Goal: Task Accomplishment & Management: Use online tool/utility

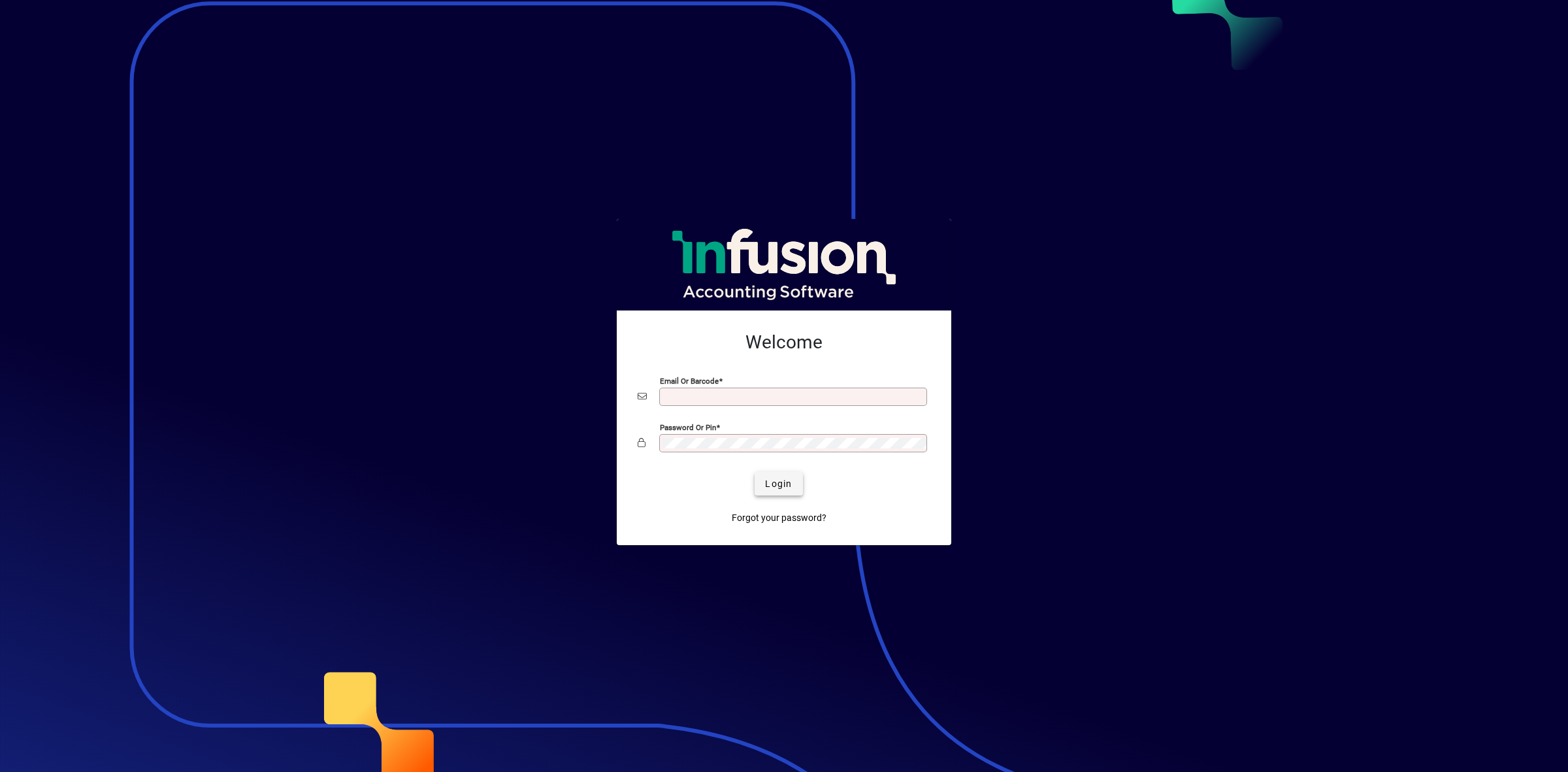
type input "**********"
click at [776, 487] on span "Login" at bounding box center [778, 484] width 27 height 14
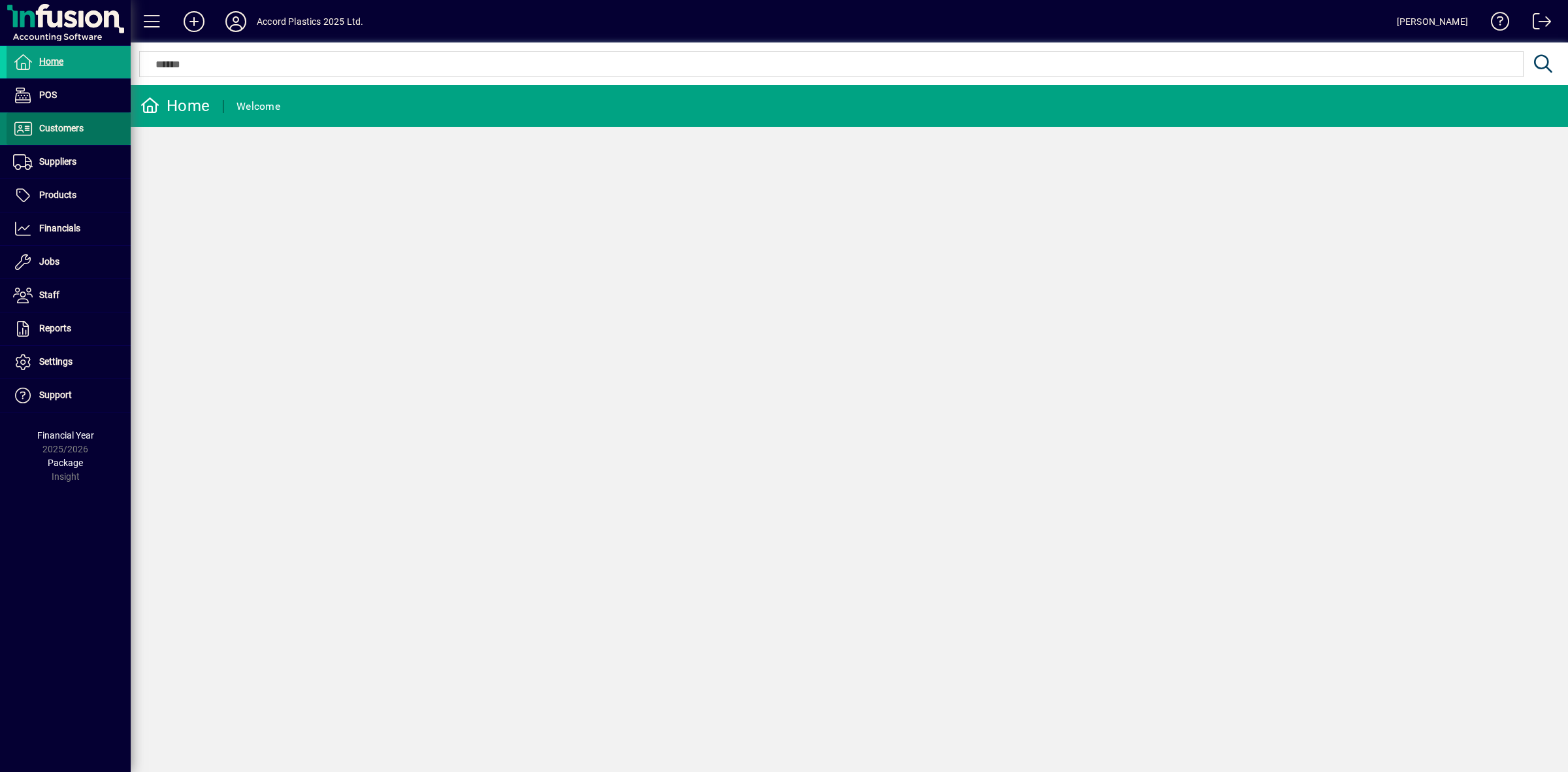
click at [73, 125] on span "Customers" at bounding box center [61, 128] width 44 height 11
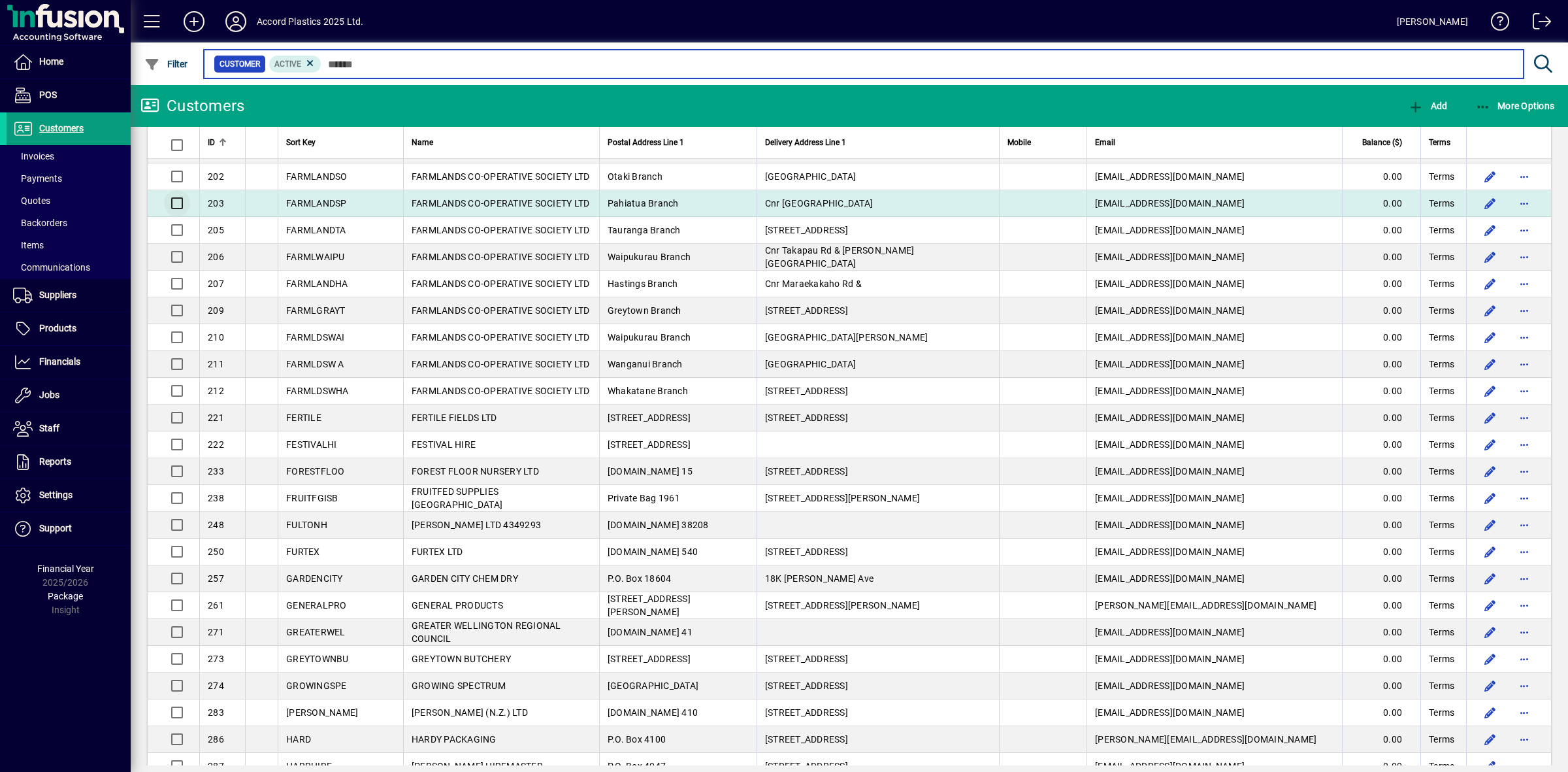
scroll to position [1226, 0]
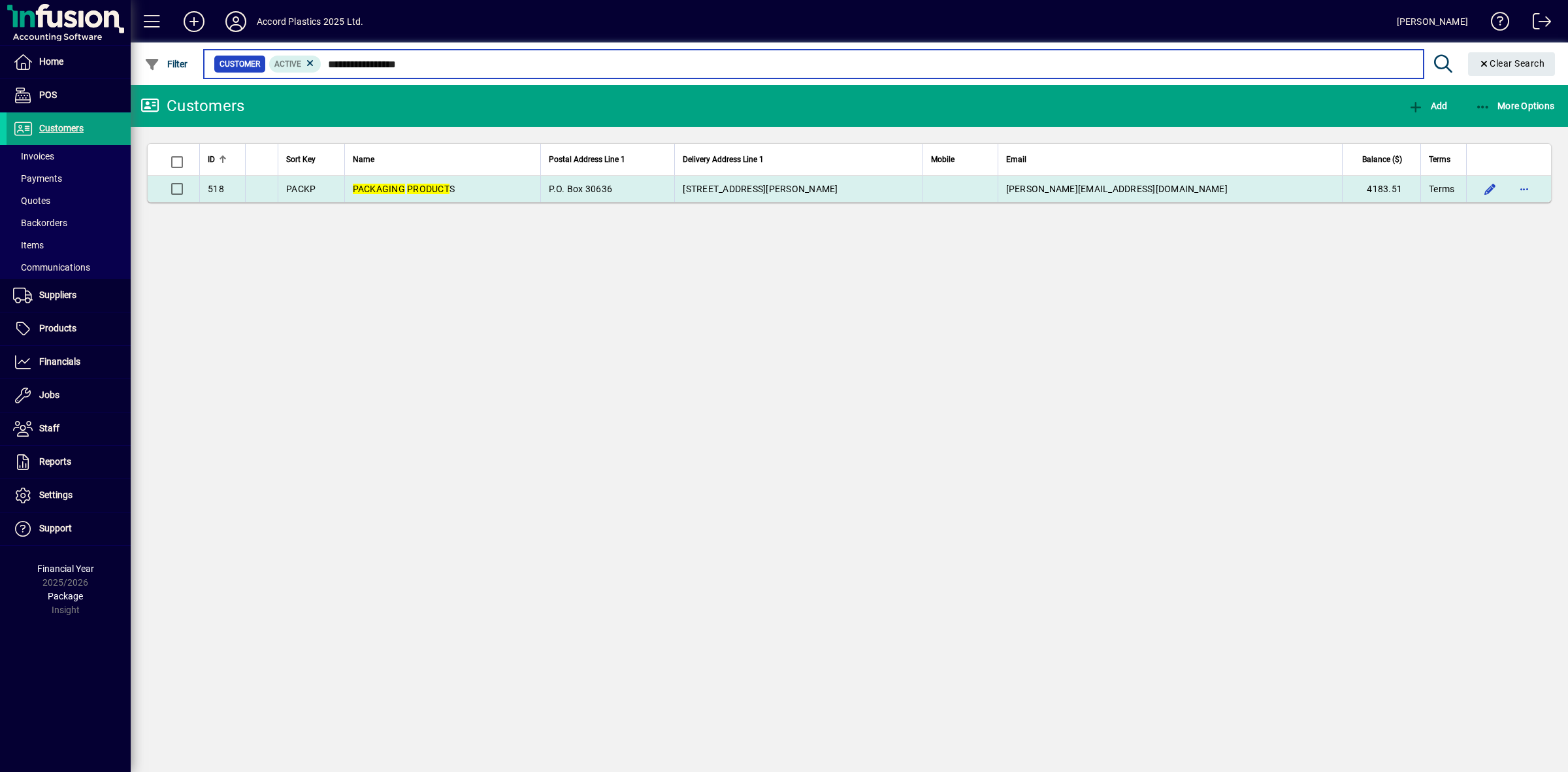
type input "**********"
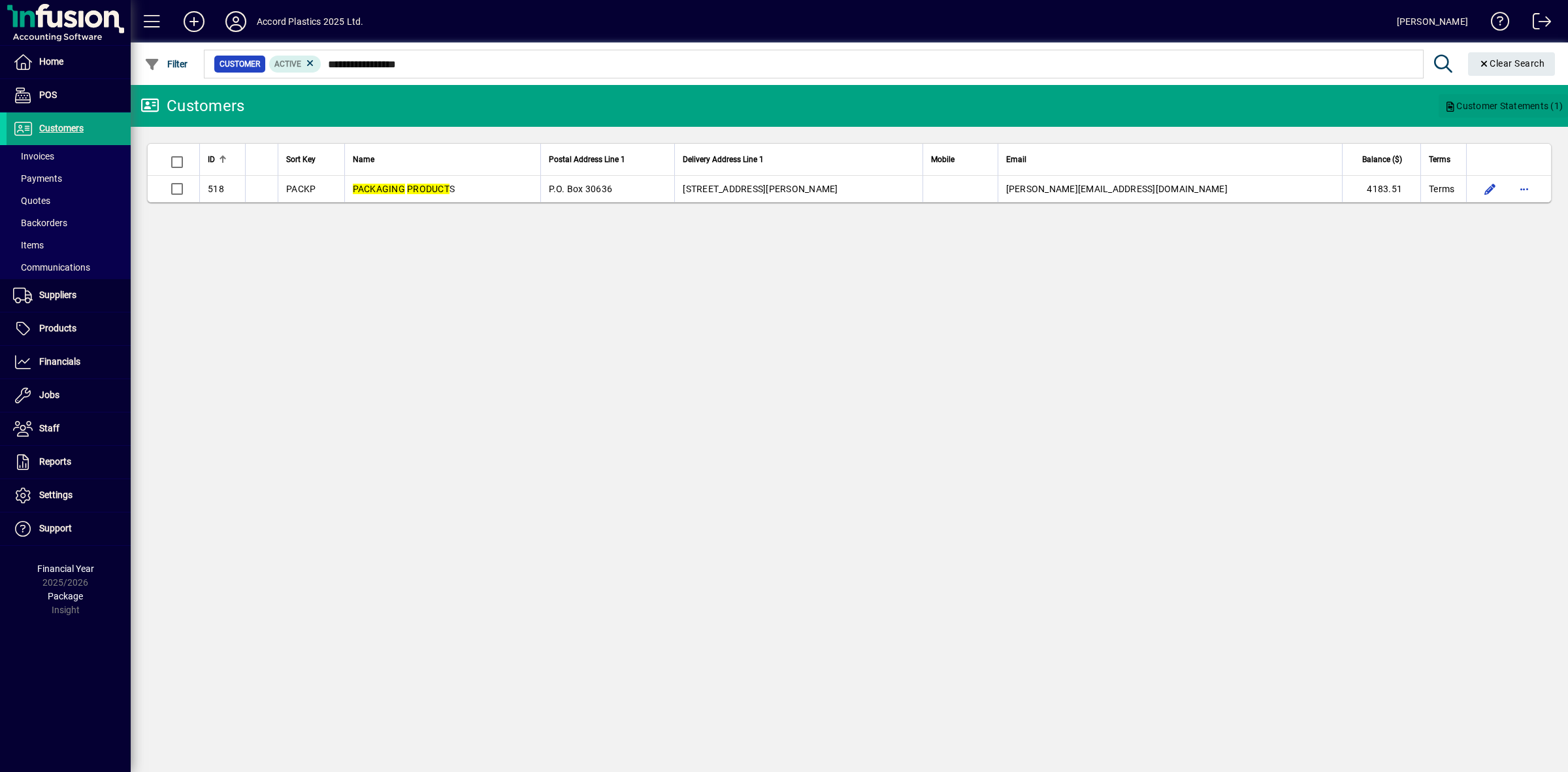
click at [1509, 106] on span "Customer Statements (1)" at bounding box center [1503, 106] width 119 height 21
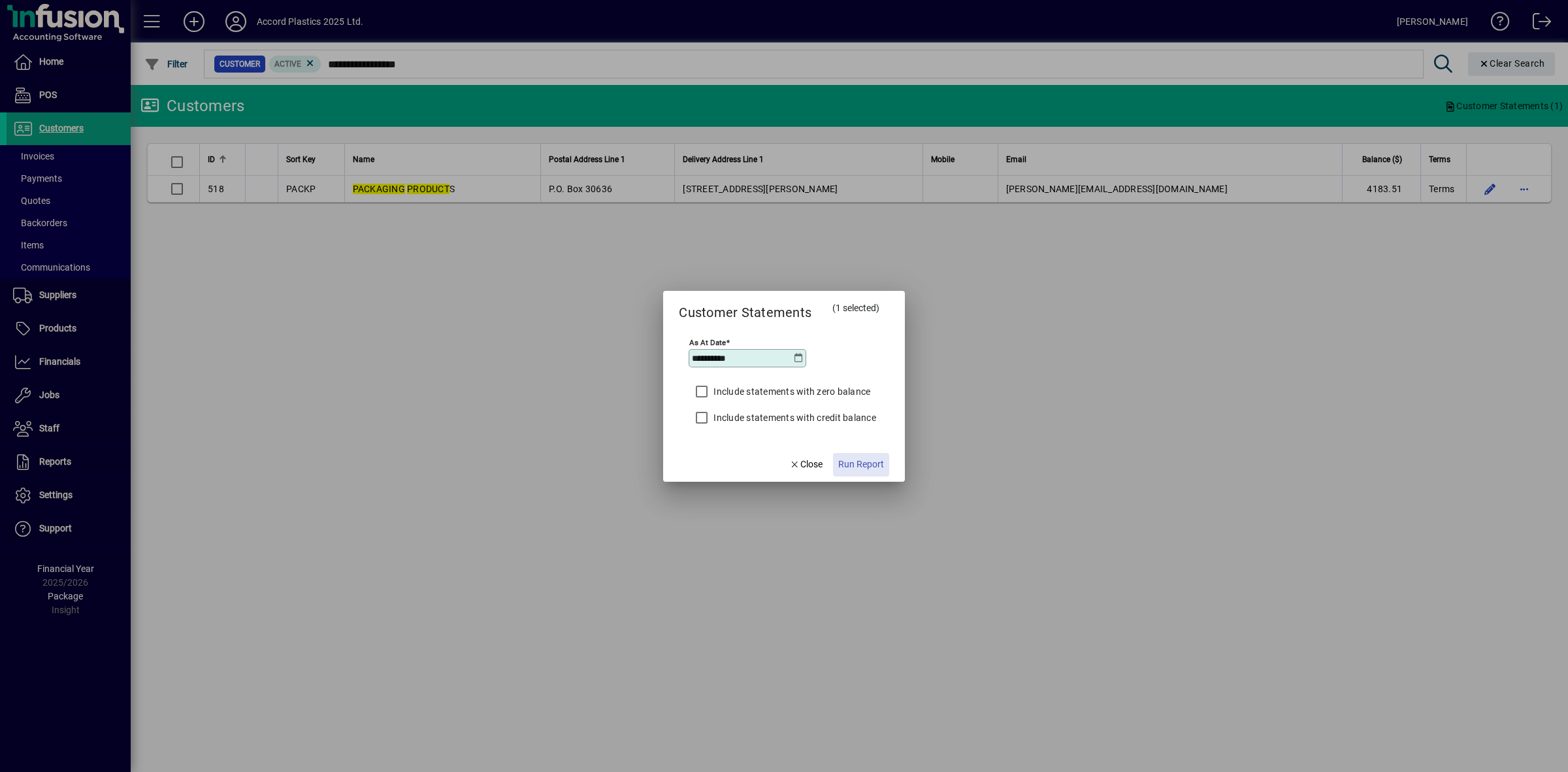
click at [864, 464] on span "Run Report" at bounding box center [861, 464] width 46 height 14
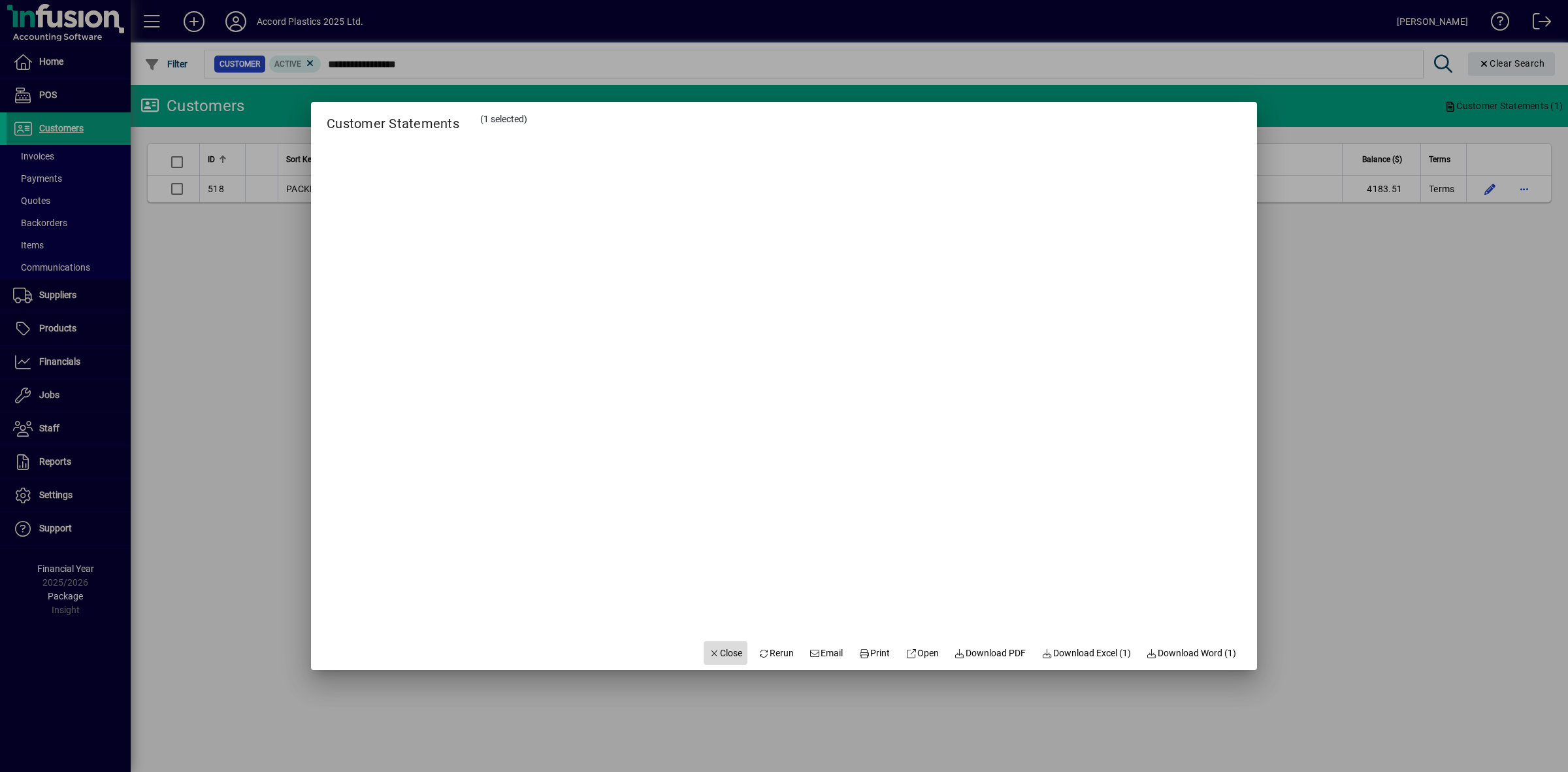
click at [710, 653] on span "Close" at bounding box center [726, 654] width 34 height 14
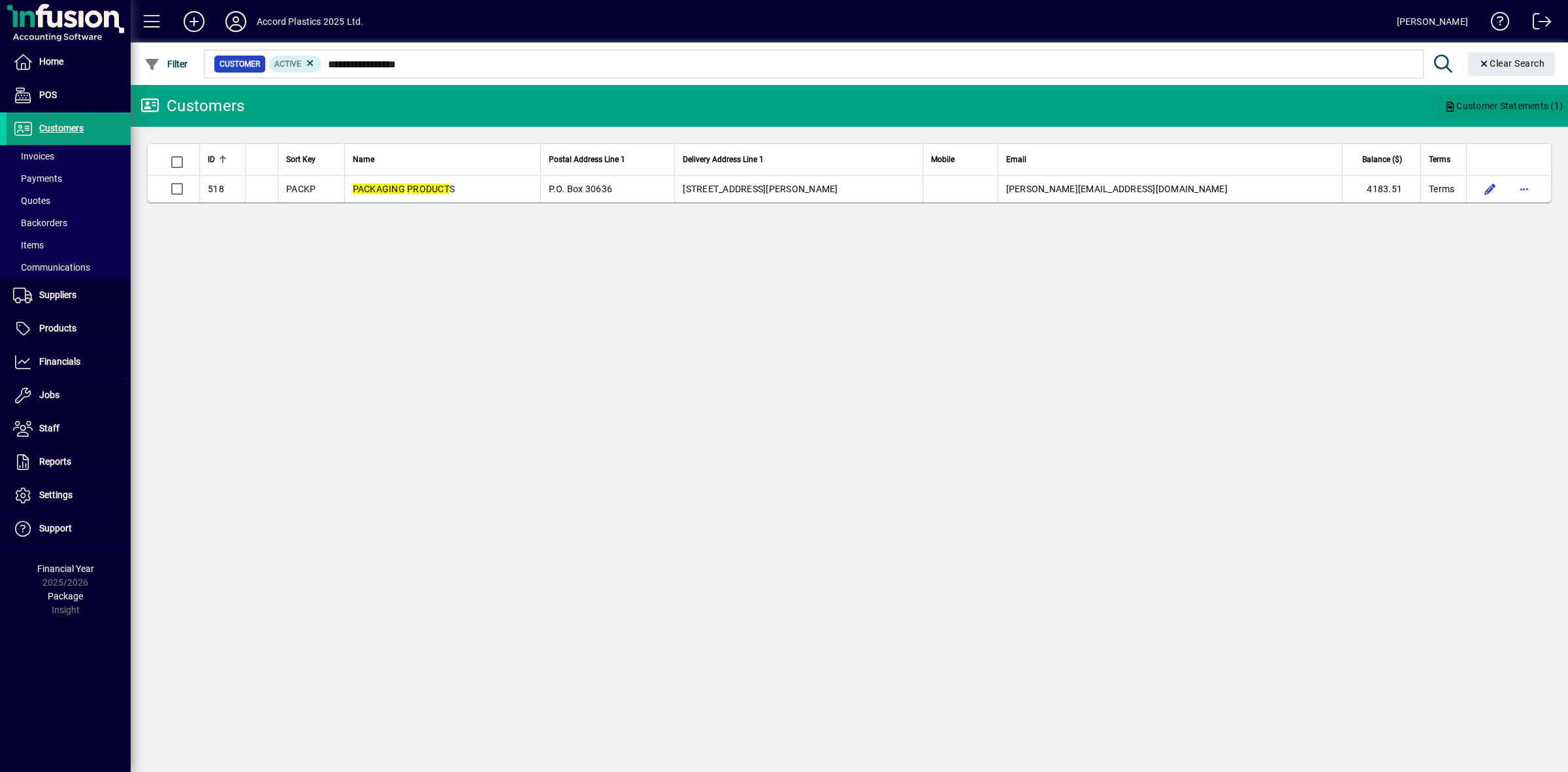
click at [1501, 105] on span "Customer Statements (1)" at bounding box center [1503, 106] width 119 height 21
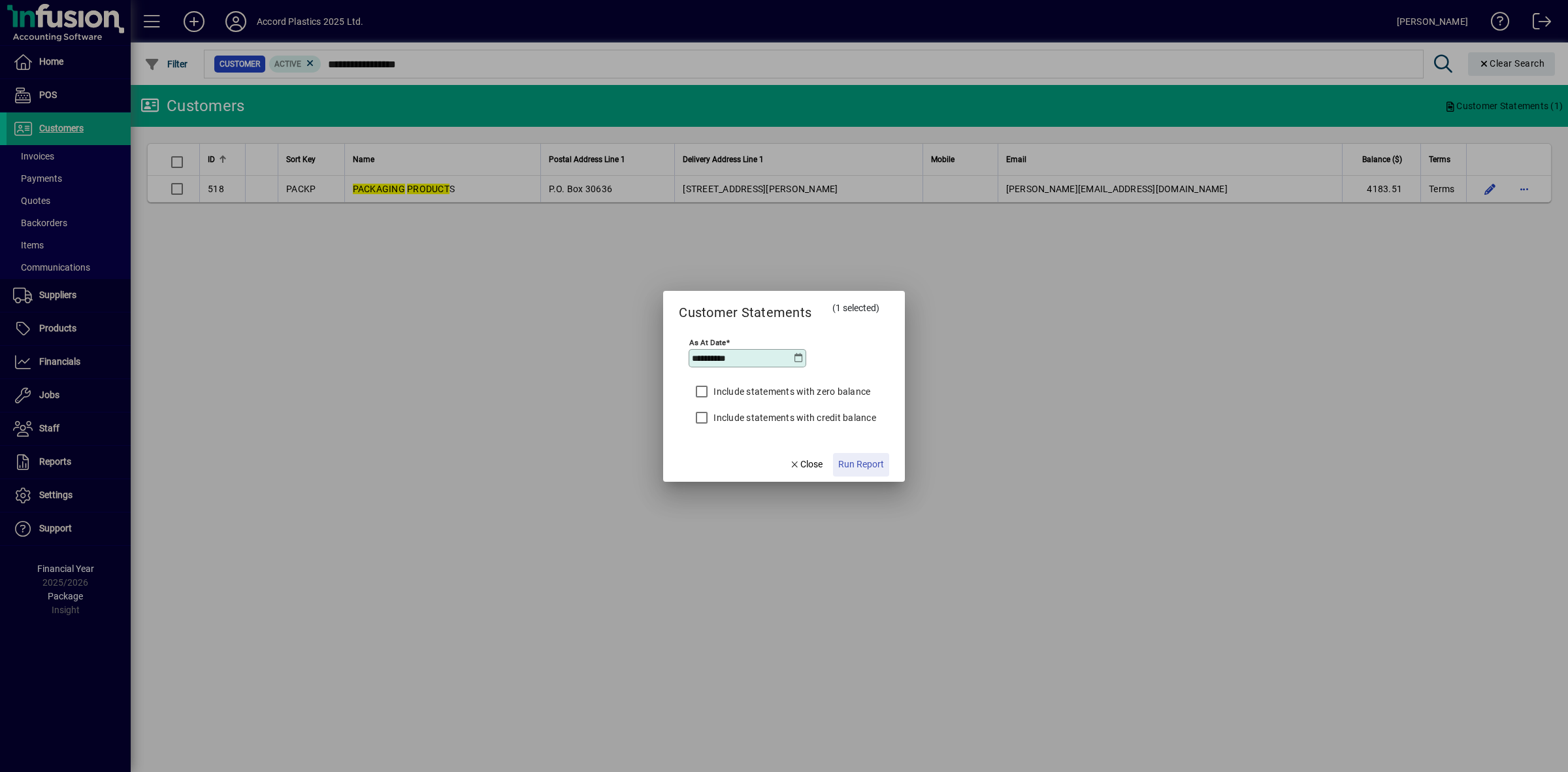
click at [872, 466] on span "Run Report" at bounding box center [861, 464] width 46 height 14
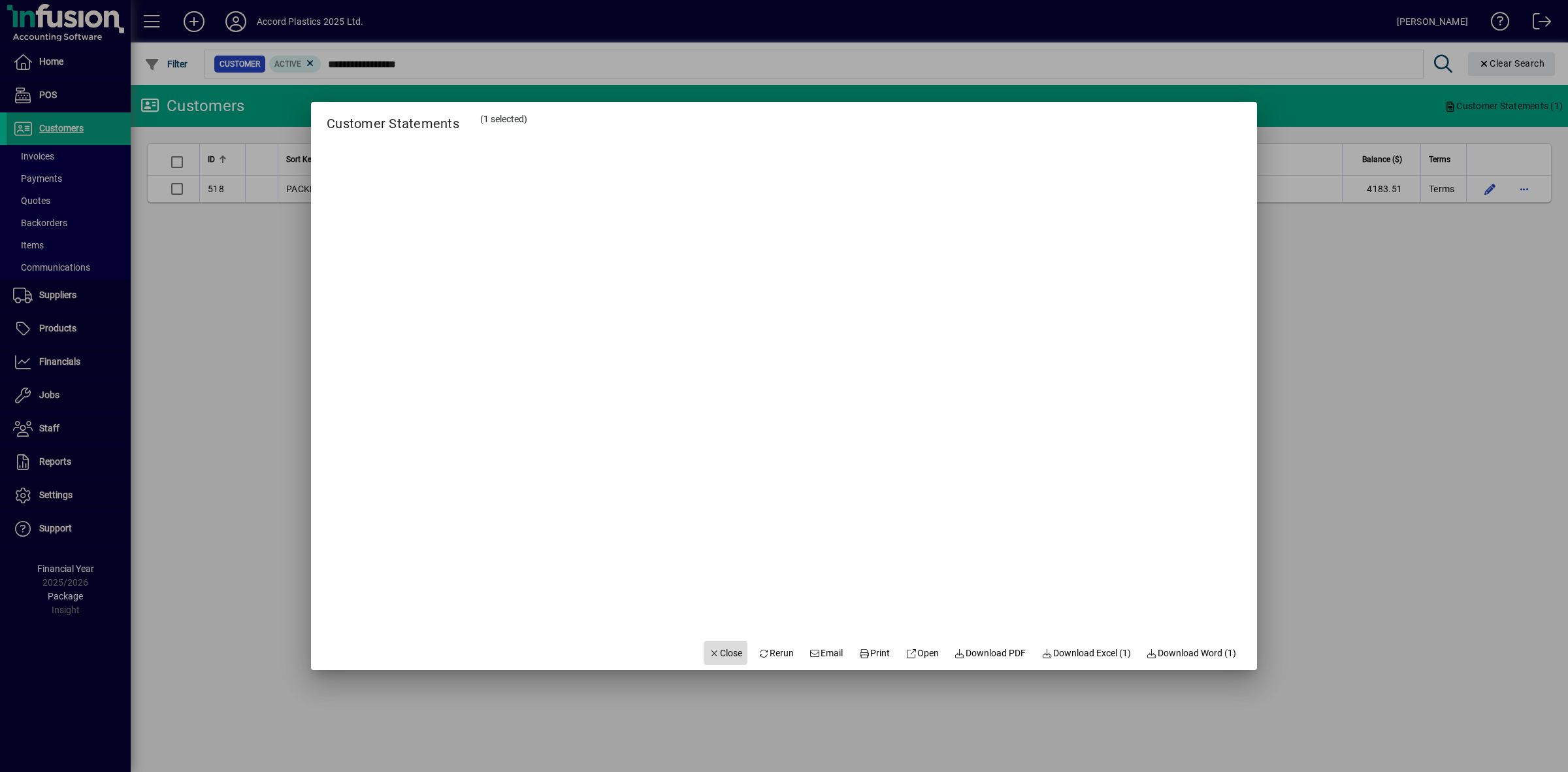
click at [716, 654] on span "Close" at bounding box center [726, 654] width 34 height 14
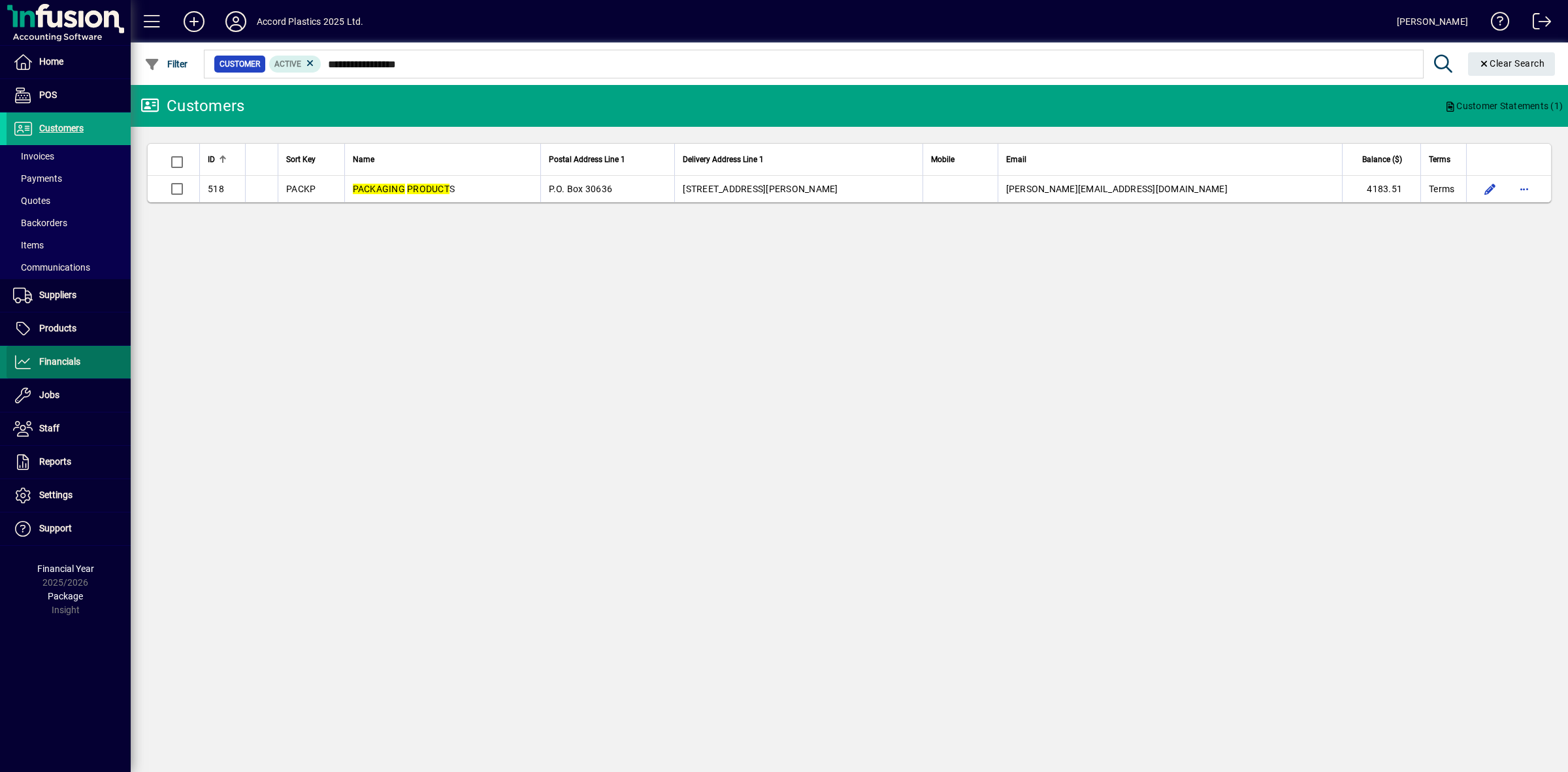
click at [57, 361] on span "Financials" at bounding box center [60, 361] width 41 height 11
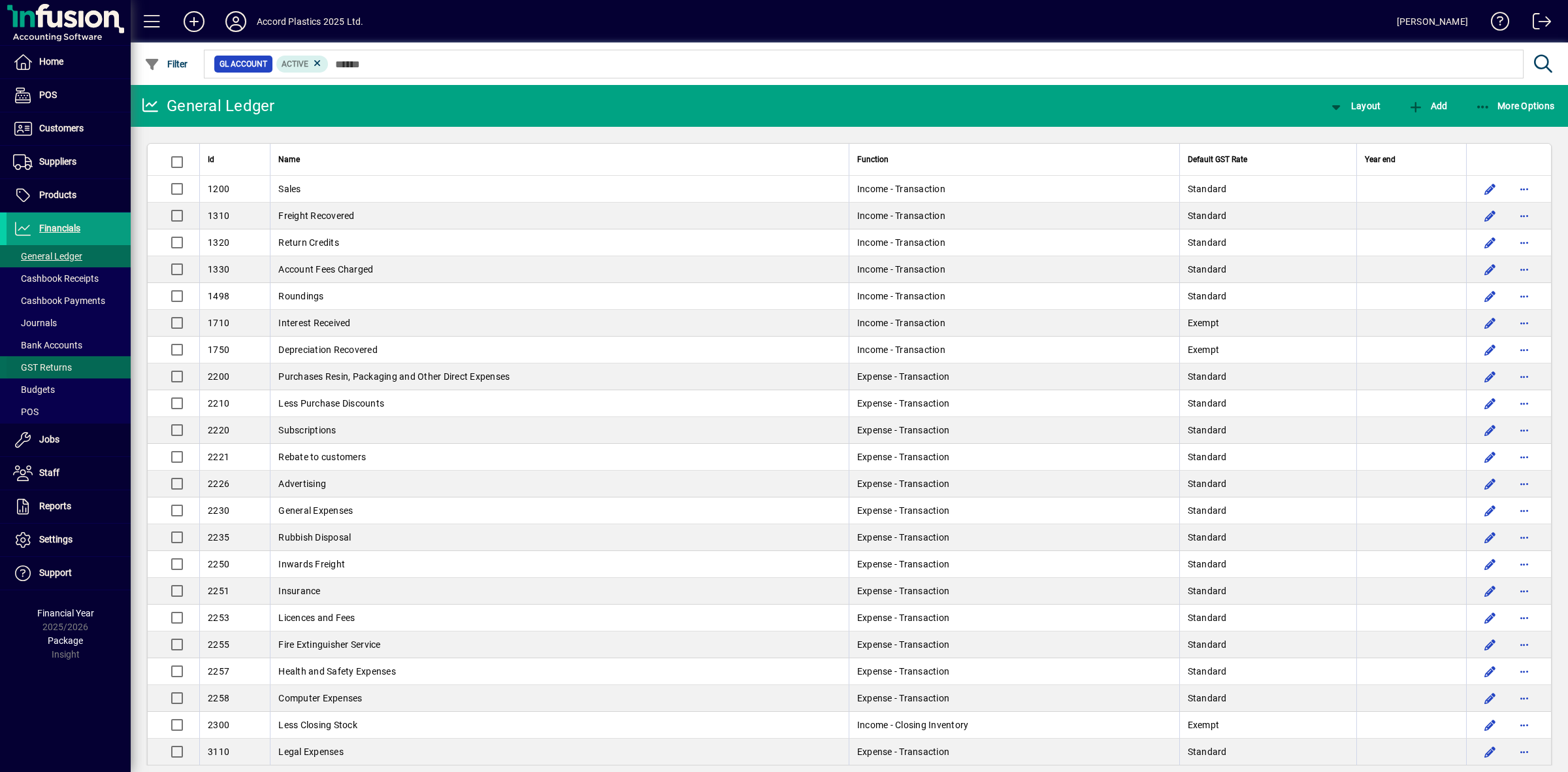
click at [56, 364] on span "GST Returns" at bounding box center [42, 368] width 59 height 11
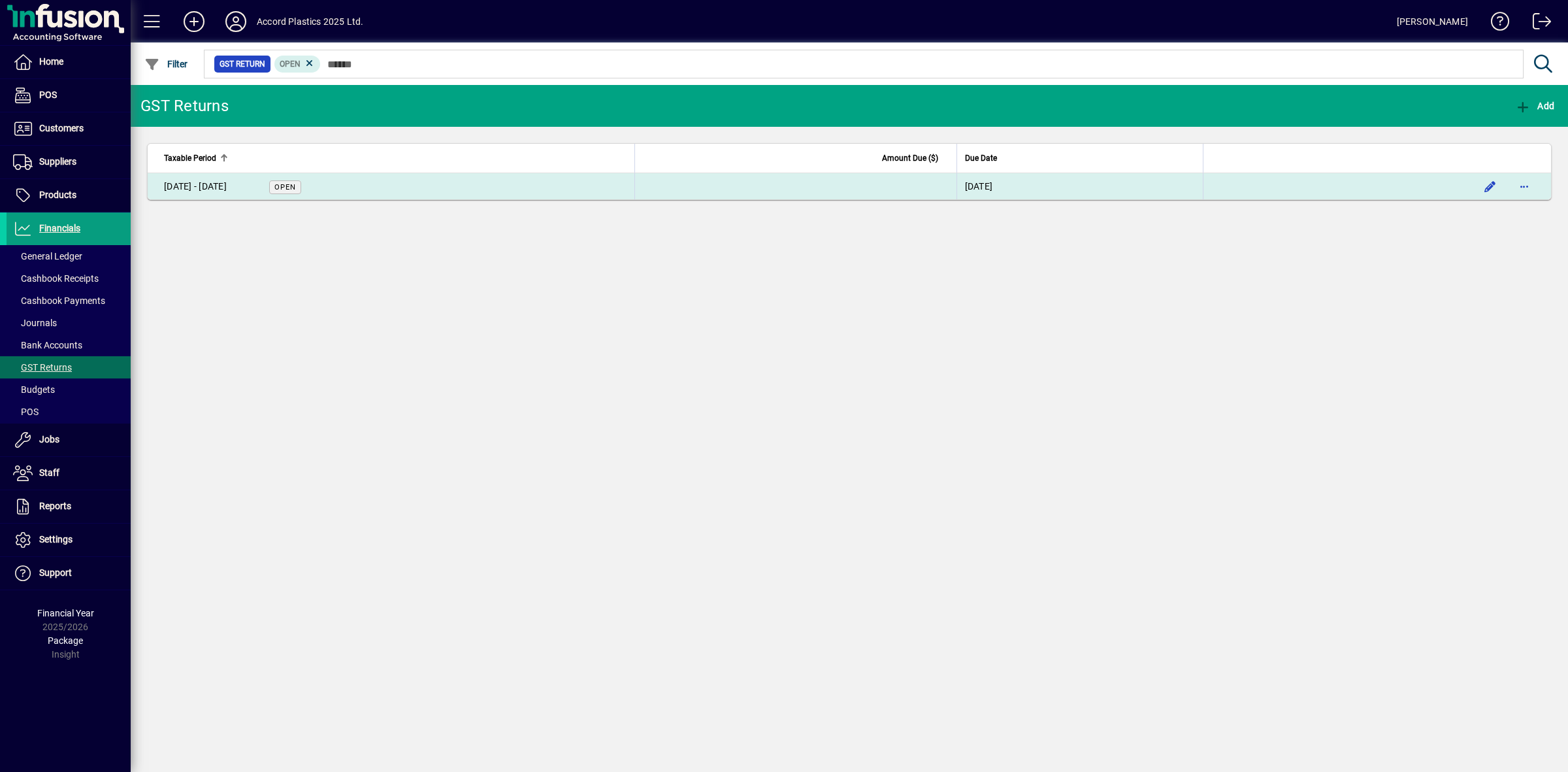
click at [282, 187] on span "Open" at bounding box center [285, 187] width 22 height 8
